Goal: Task Accomplishment & Management: Use online tool/utility

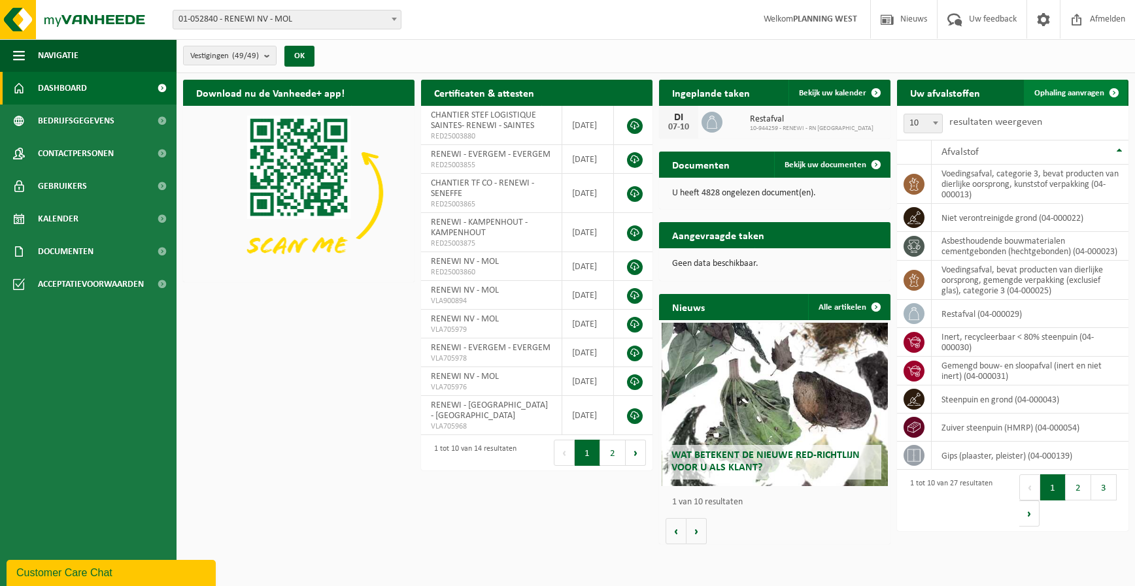
click at [1040, 90] on span "Ophaling aanvragen" at bounding box center [1069, 93] width 70 height 8
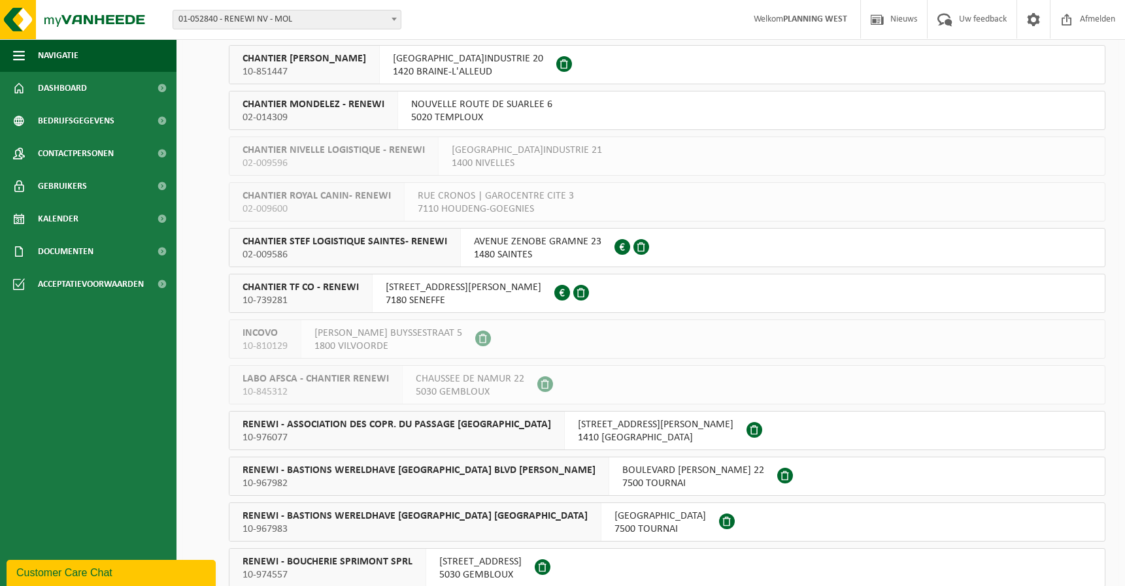
scroll to position [654, 0]
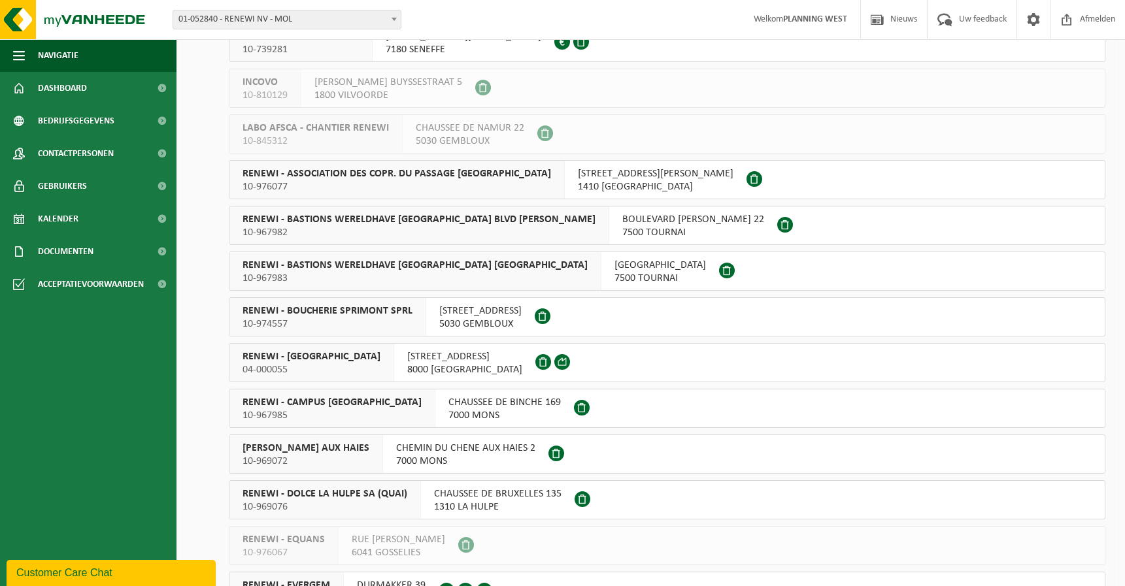
click at [319, 356] on span "RENEWI - BRUGGE" at bounding box center [311, 356] width 138 height 13
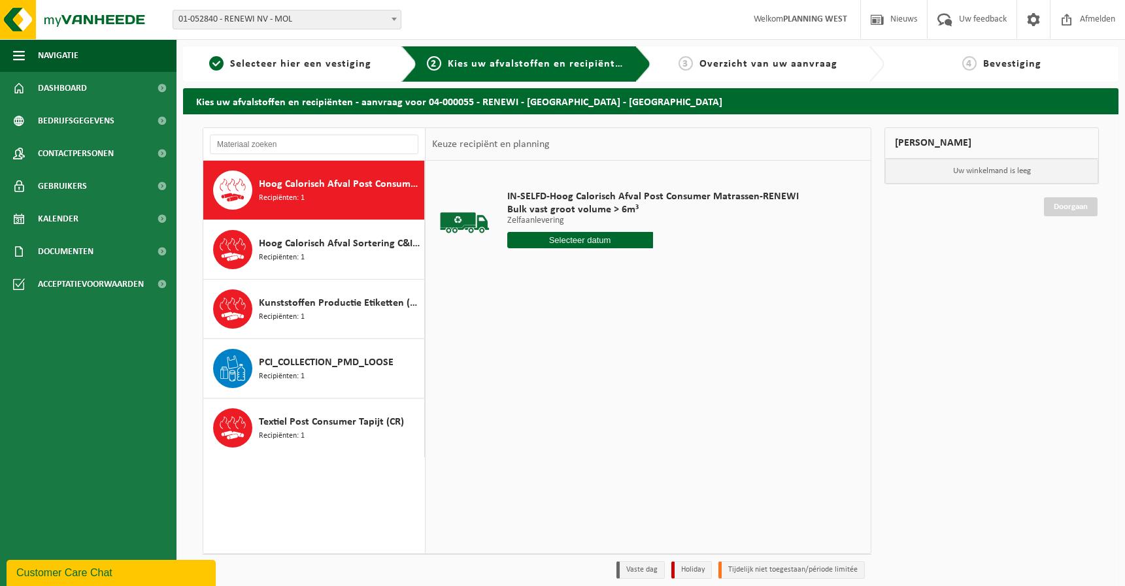
click at [319, 356] on span "PCI_COLLECTION_PMD_LOOSE" at bounding box center [326, 363] width 135 height 16
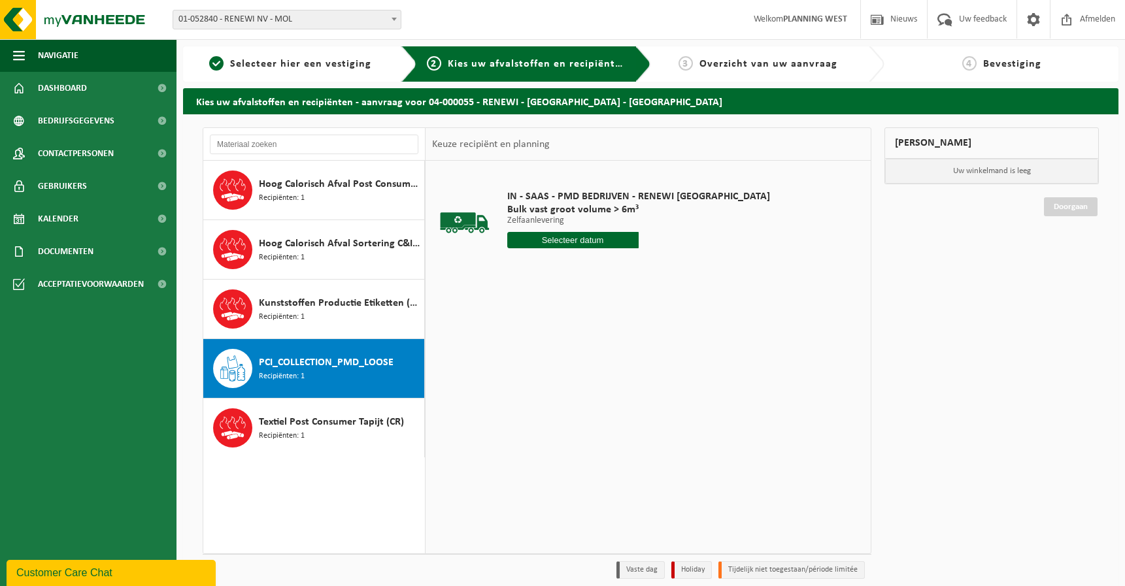
click at [589, 238] on input "text" at bounding box center [572, 240] width 131 height 16
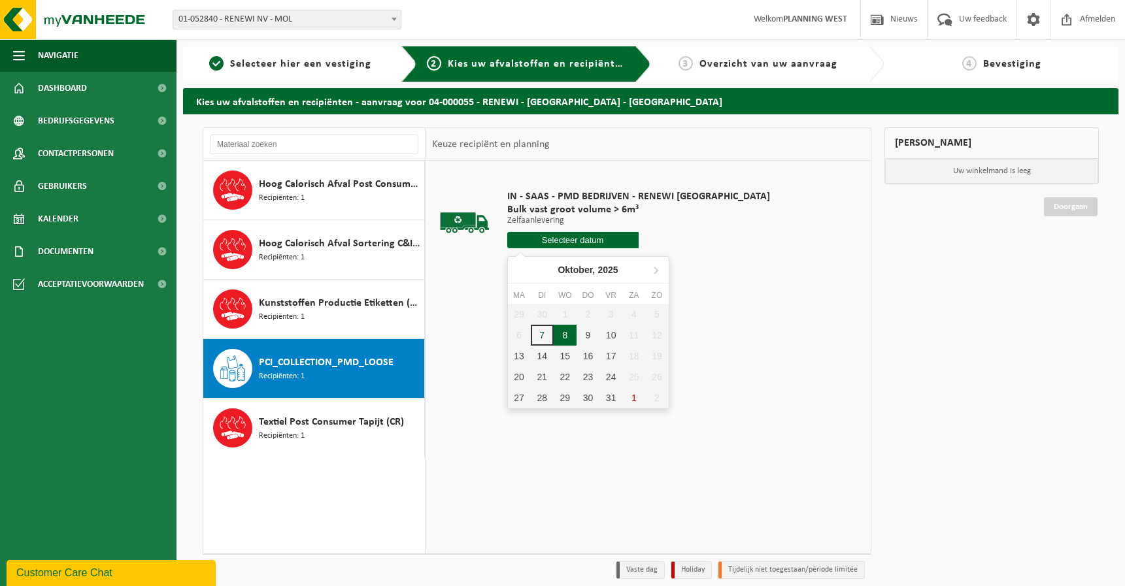
click at [562, 333] on div "8" at bounding box center [565, 335] width 23 height 21
type input "Van [DATE]"
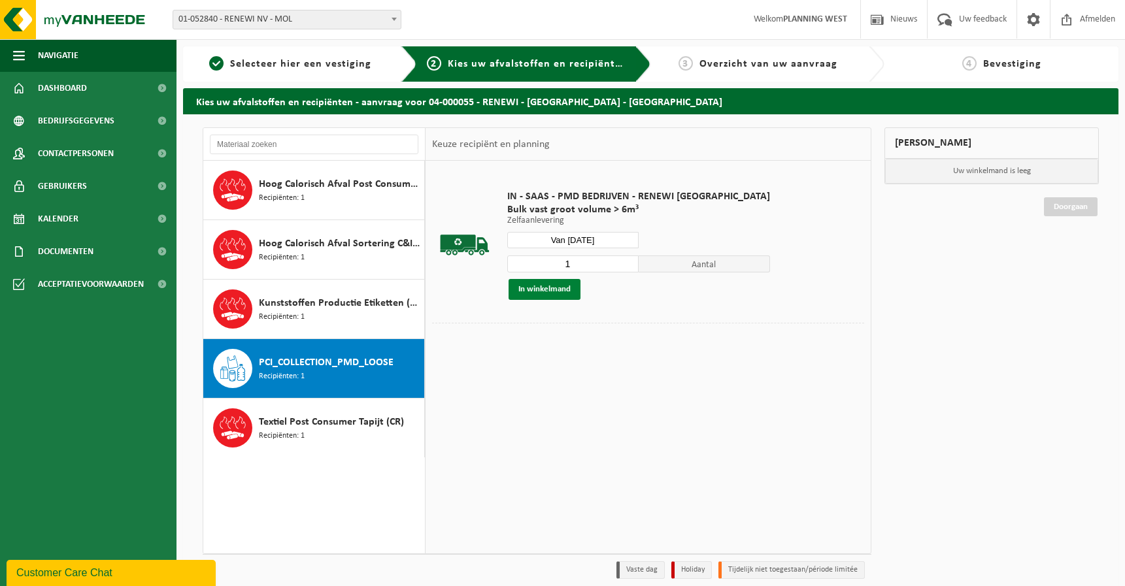
click at [510, 290] on button "In winkelmand" at bounding box center [544, 289] width 72 height 21
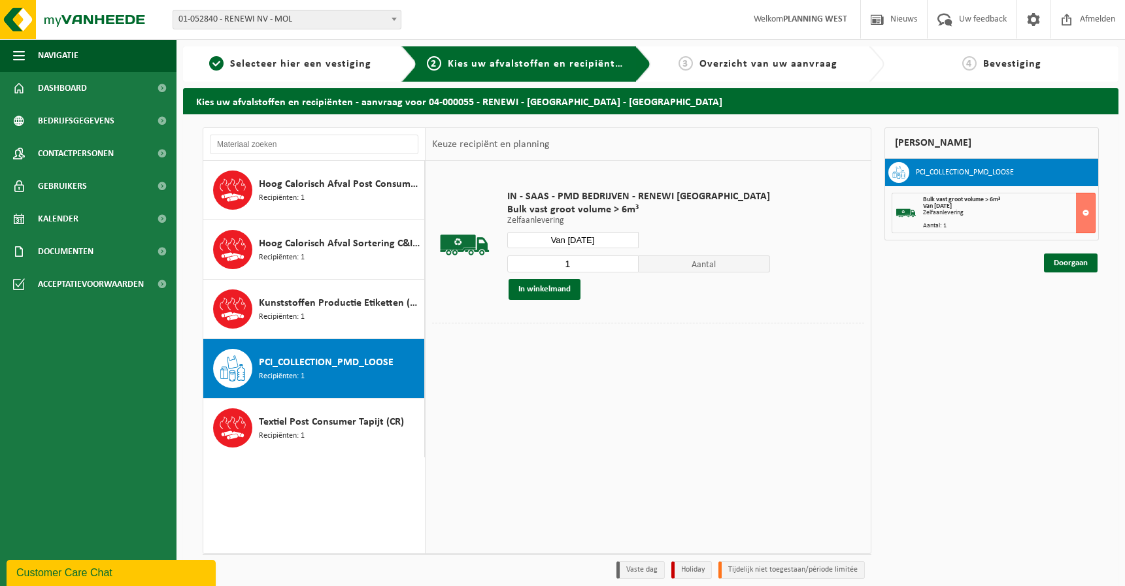
click at [1074, 273] on div "Mijn winkelmand PCI_COLLECTION_PMD_LOOSE Bulk vast groot volume > 6m³ Van 2025-…" at bounding box center [991, 356] width 227 height 458
click at [1067, 257] on link "Doorgaan" at bounding box center [1071, 263] width 54 height 19
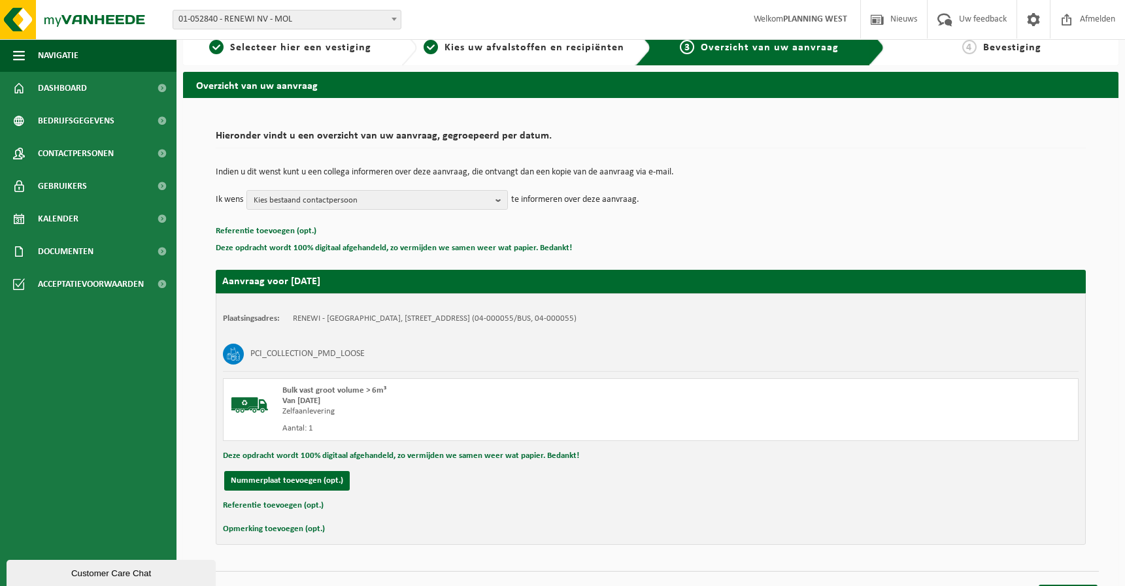
scroll to position [41, 0]
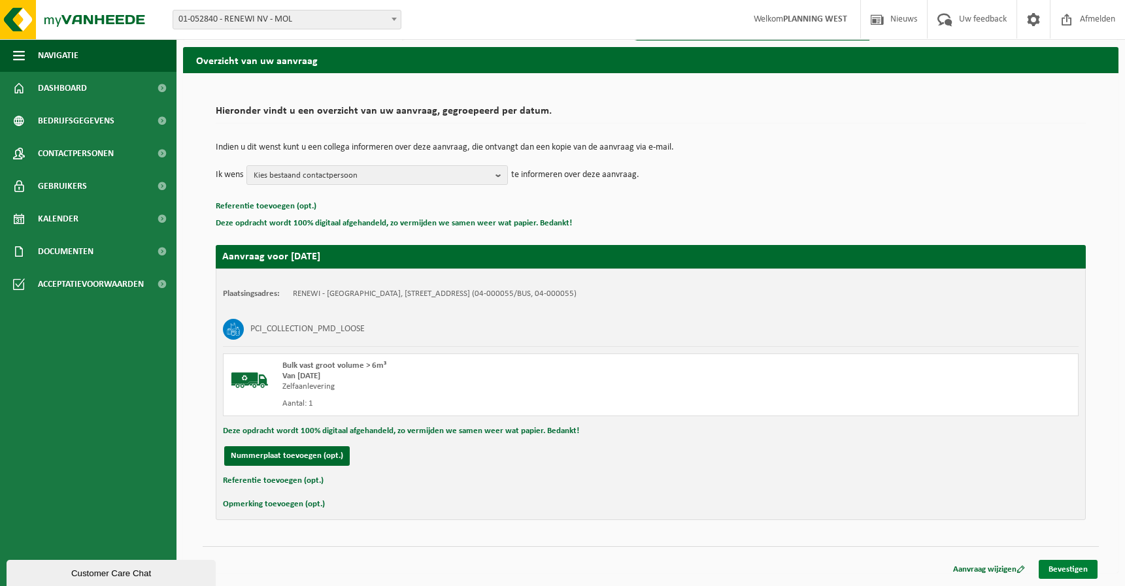
click at [1072, 571] on link "Bevestigen" at bounding box center [1067, 569] width 59 height 19
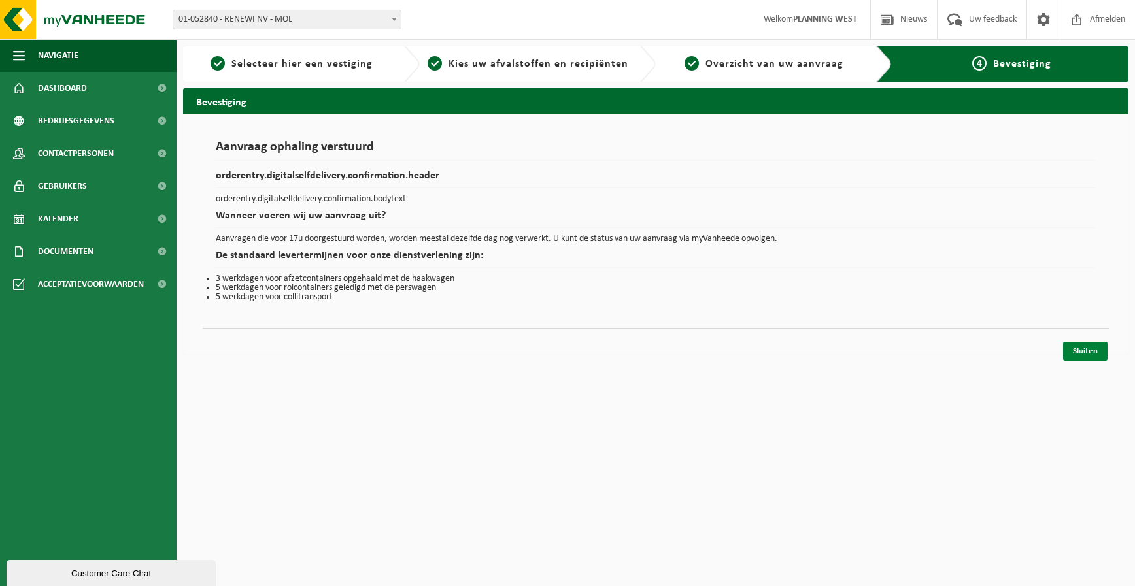
click at [1070, 358] on link "Sluiten" at bounding box center [1085, 351] width 44 height 19
